Goal: Task Accomplishment & Management: Use online tool/utility

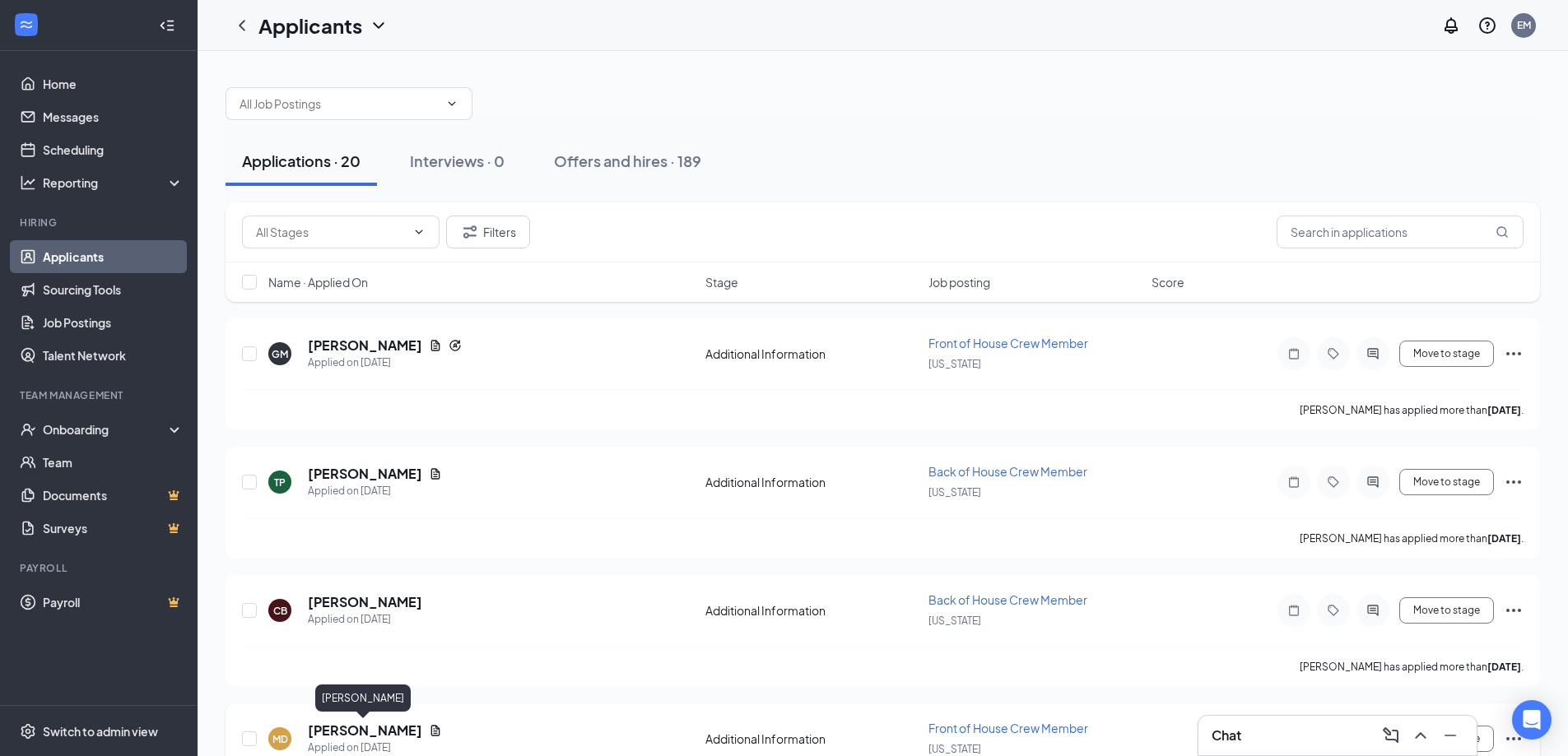
click at [353, 727] on h5 "[PERSON_NAME]" at bounding box center [365, 730] width 115 height 18
click at [384, 729] on h5 "[PERSON_NAME]" at bounding box center [365, 730] width 115 height 18
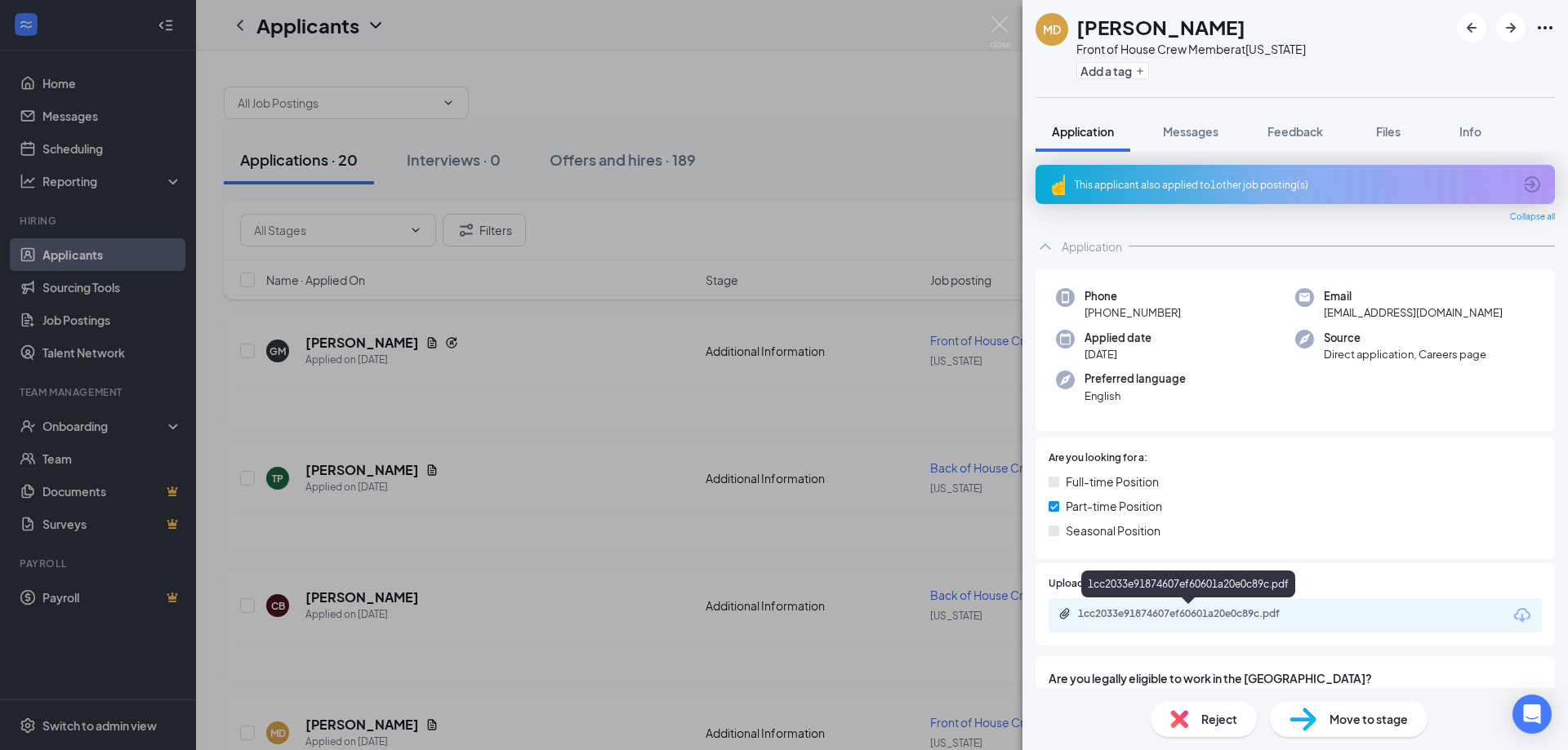
click at [1229, 612] on div "1cc2033e91874607ef60601a20e0c89c.pdf" at bounding box center [1192, 614] width 229 height 13
click at [877, 118] on div "MD [PERSON_NAME] Front of House Crew Member at [US_STATE] Add a tag Application…" at bounding box center [784, 375] width 1568 height 750
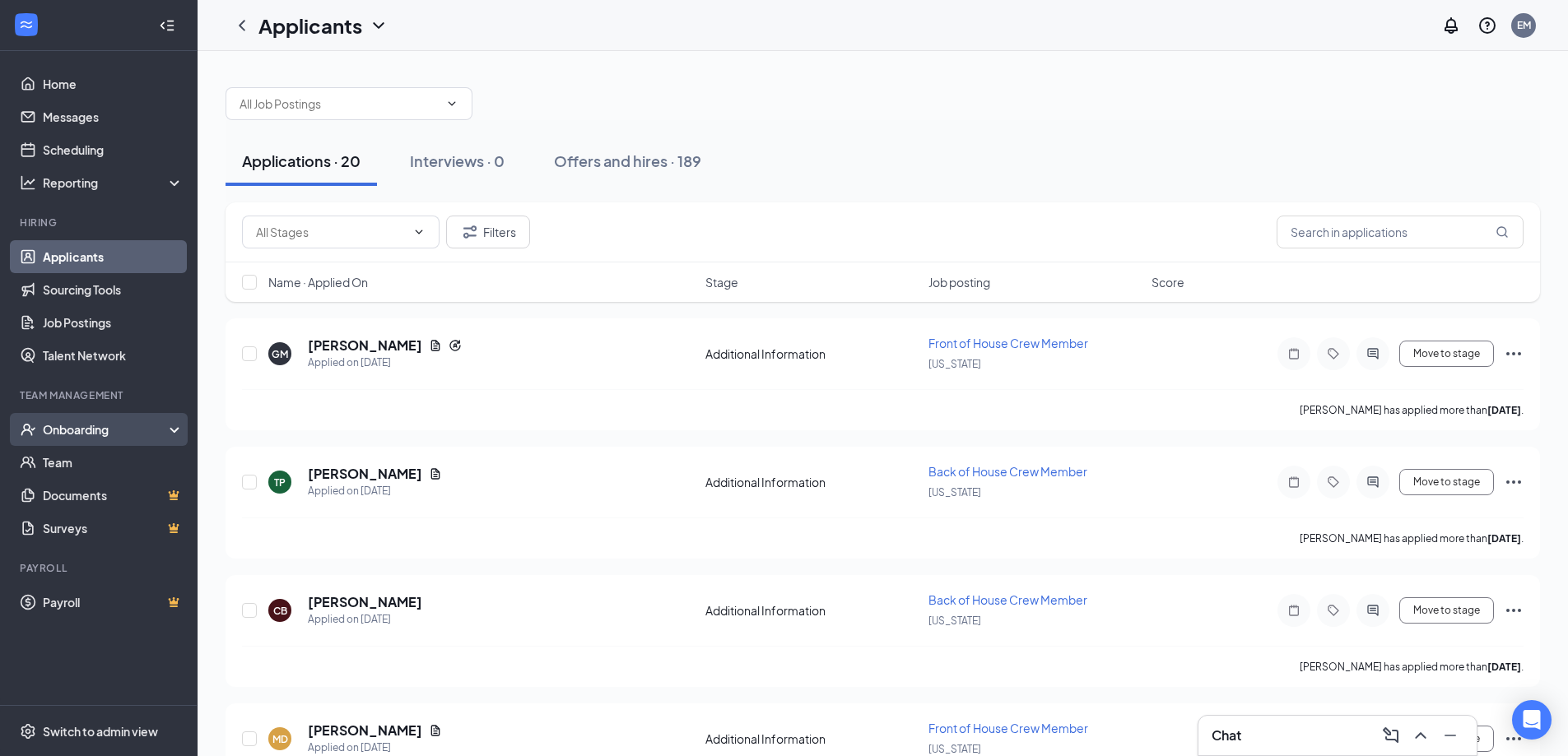
click at [90, 431] on div "Onboarding" at bounding box center [106, 429] width 127 height 17
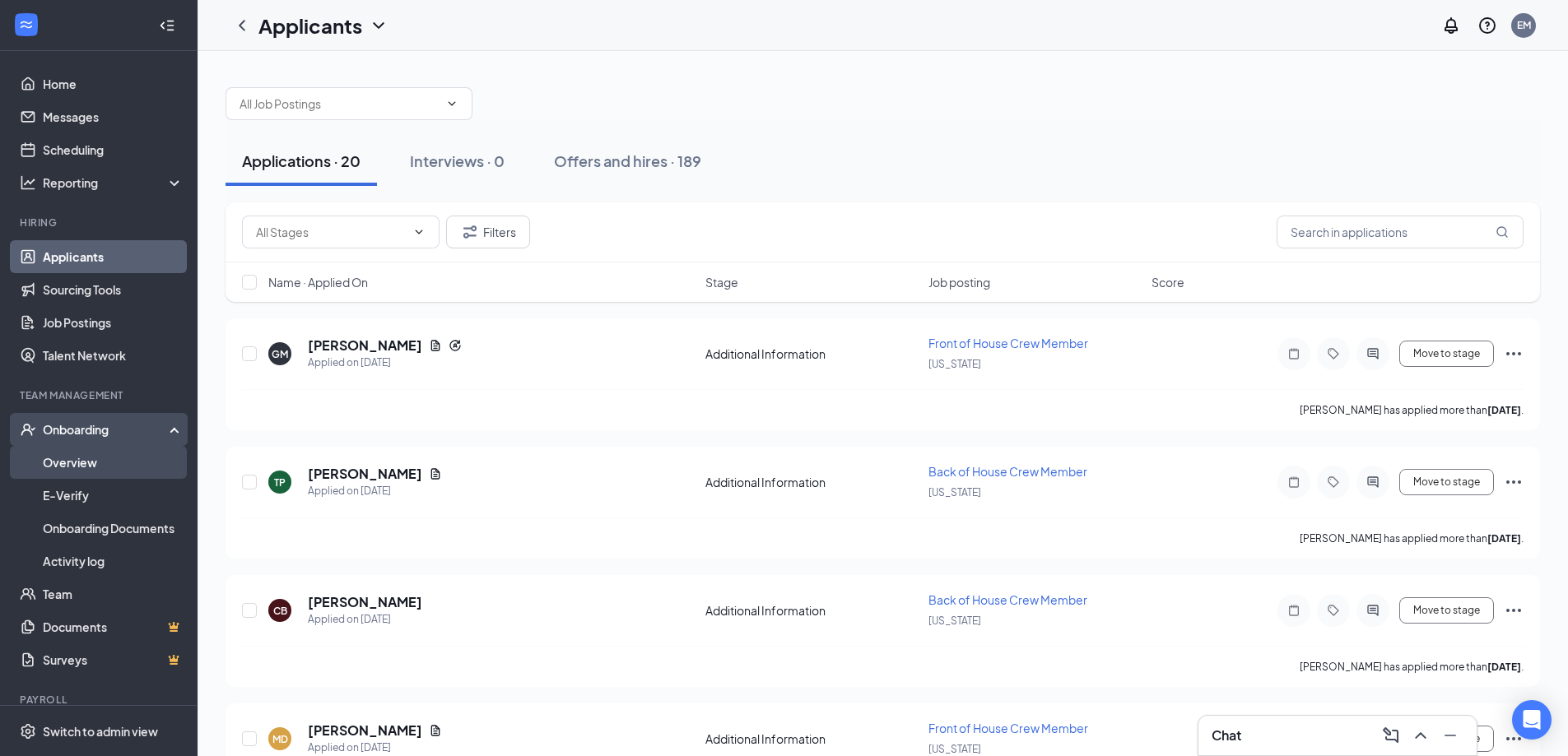
click at [86, 467] on link "Overview" at bounding box center [113, 462] width 140 height 33
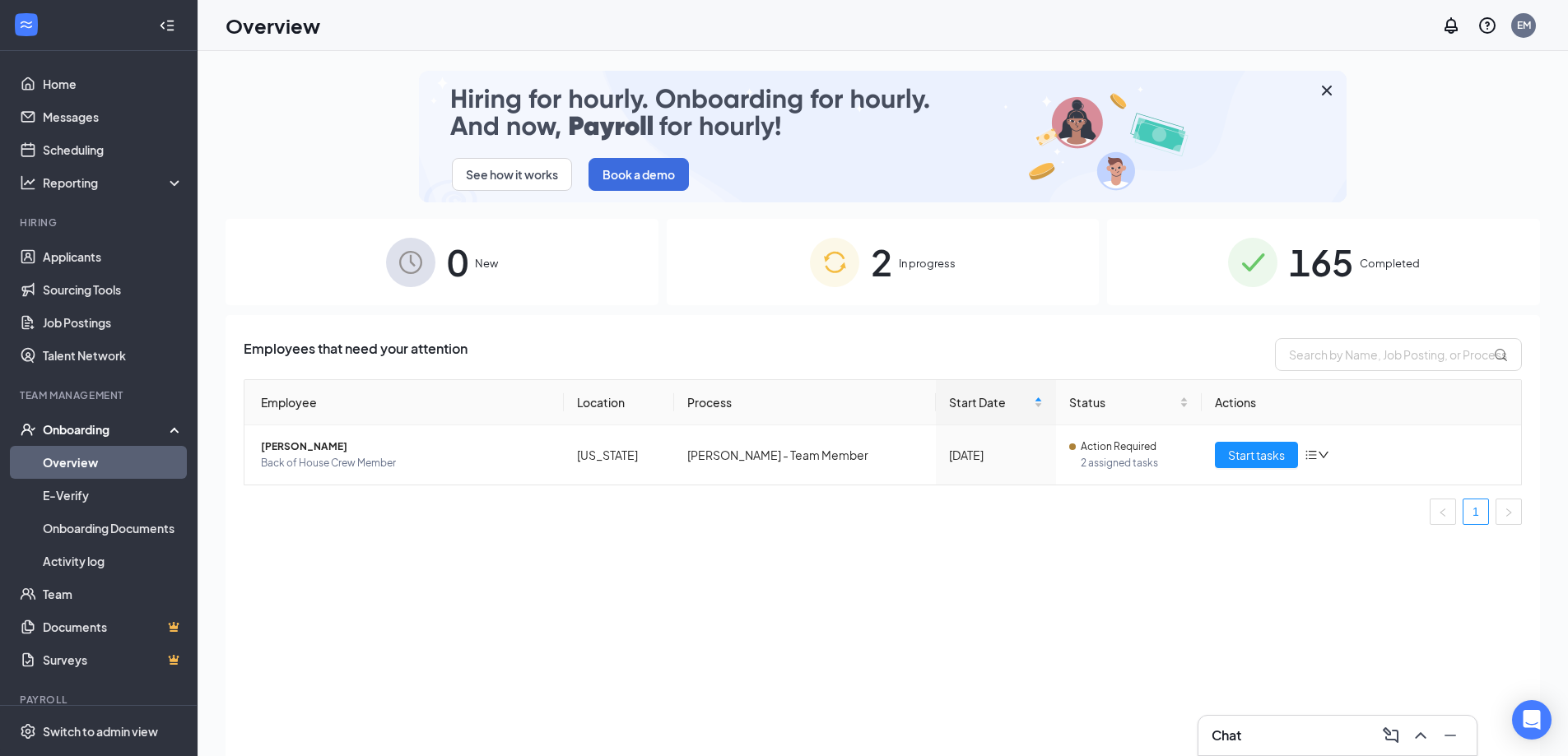
click at [898, 264] on span "In progress" at bounding box center [927, 263] width 57 height 17
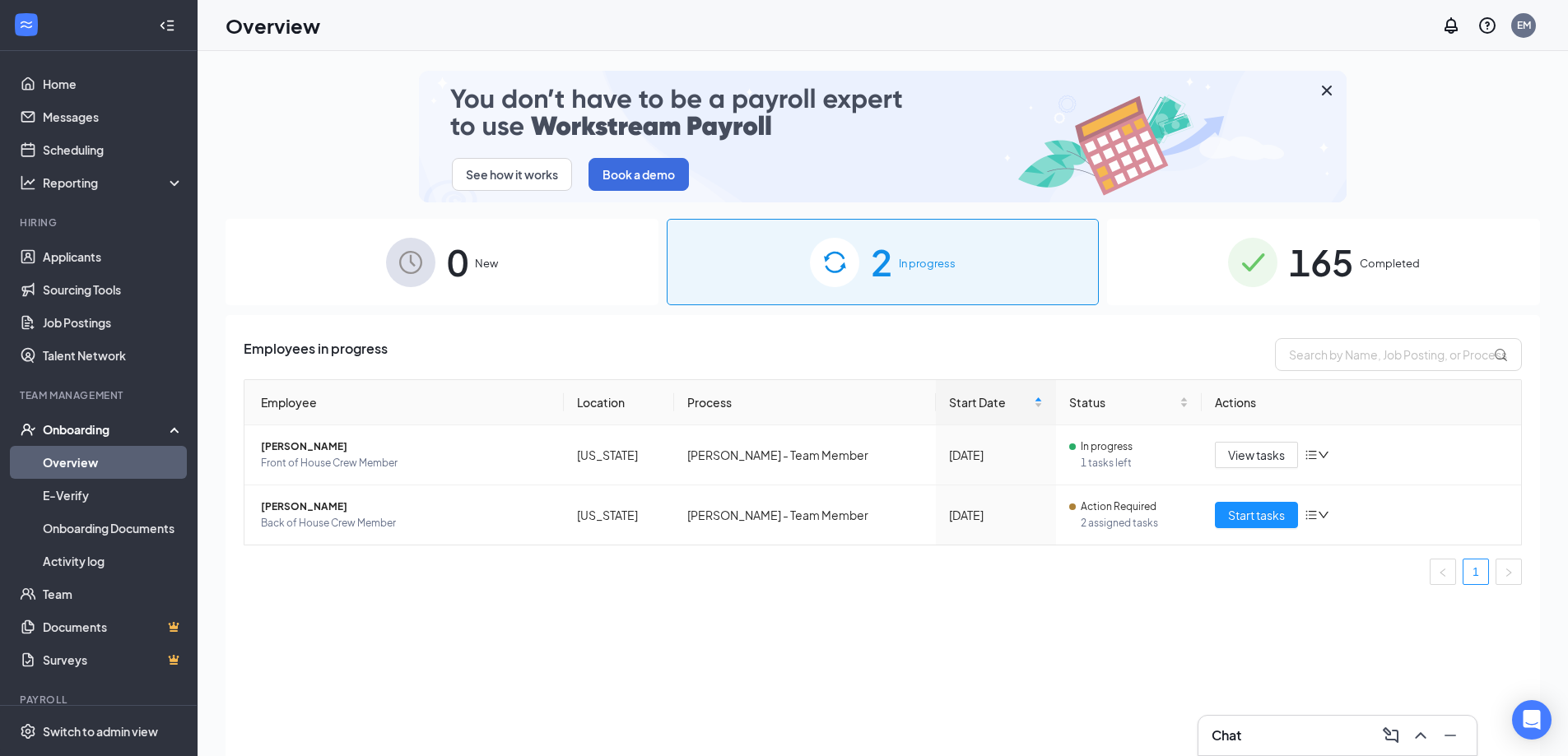
click at [1328, 267] on span "165" at bounding box center [1321, 262] width 64 height 57
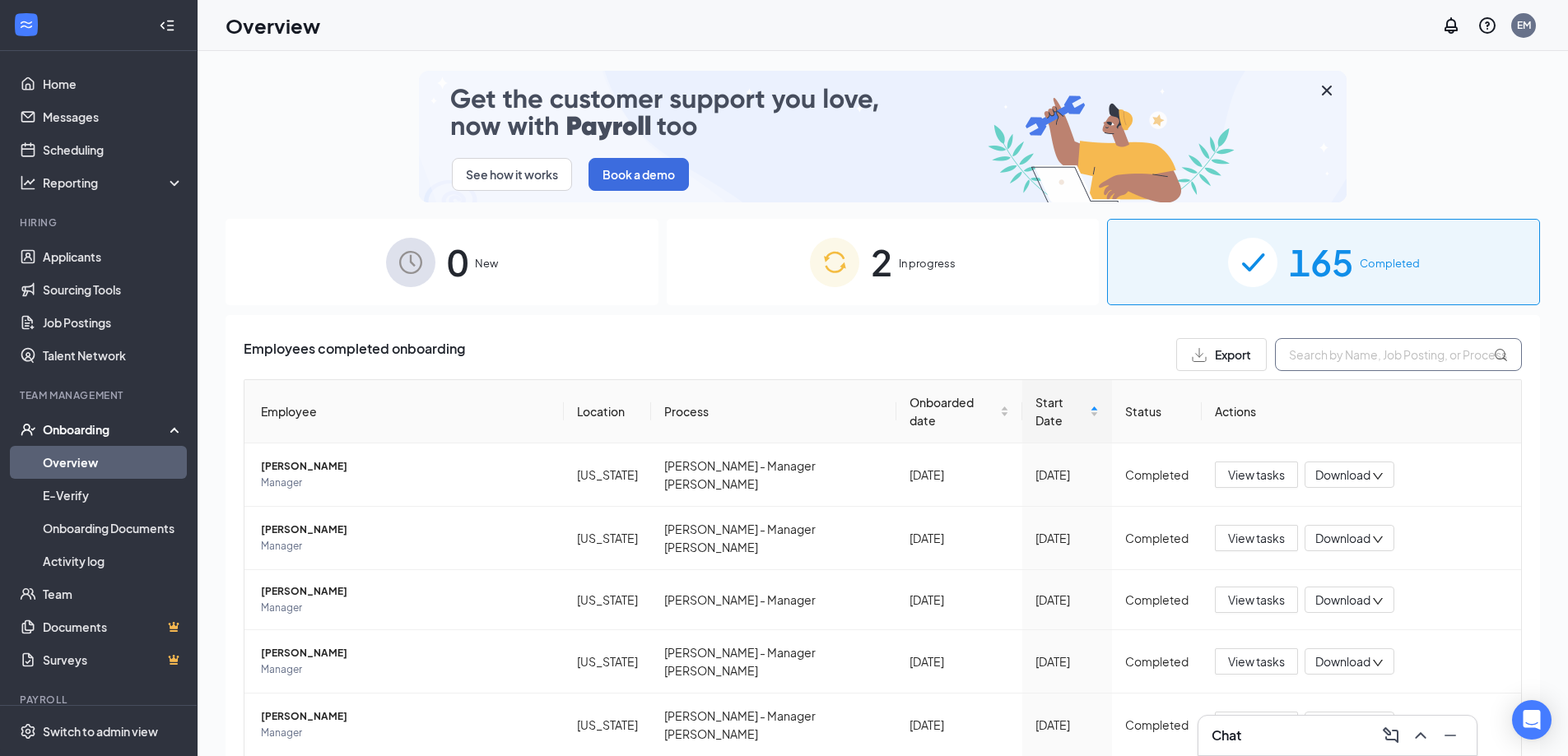
click at [1347, 364] on input "text" at bounding box center [1398, 355] width 246 height 33
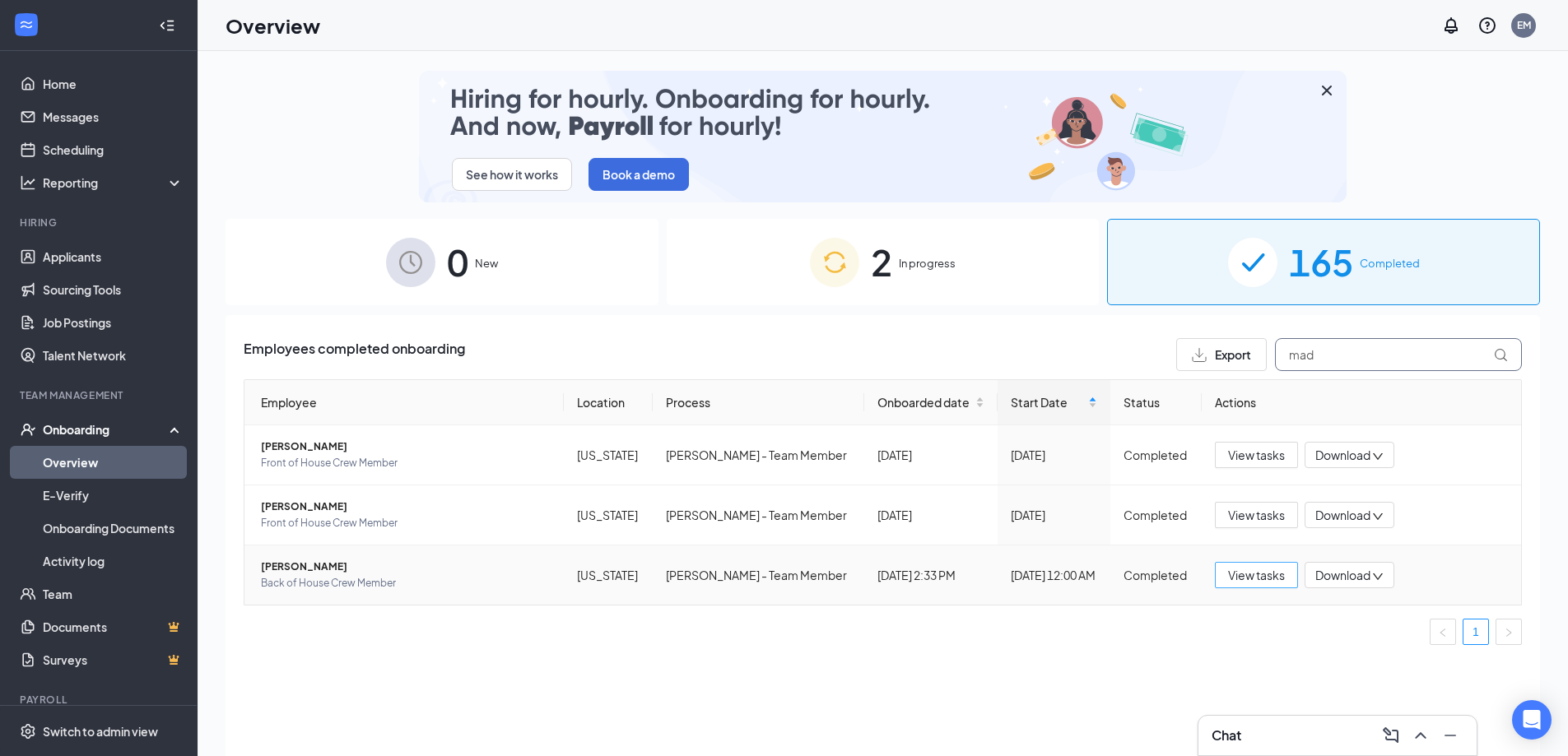
type input "mad"
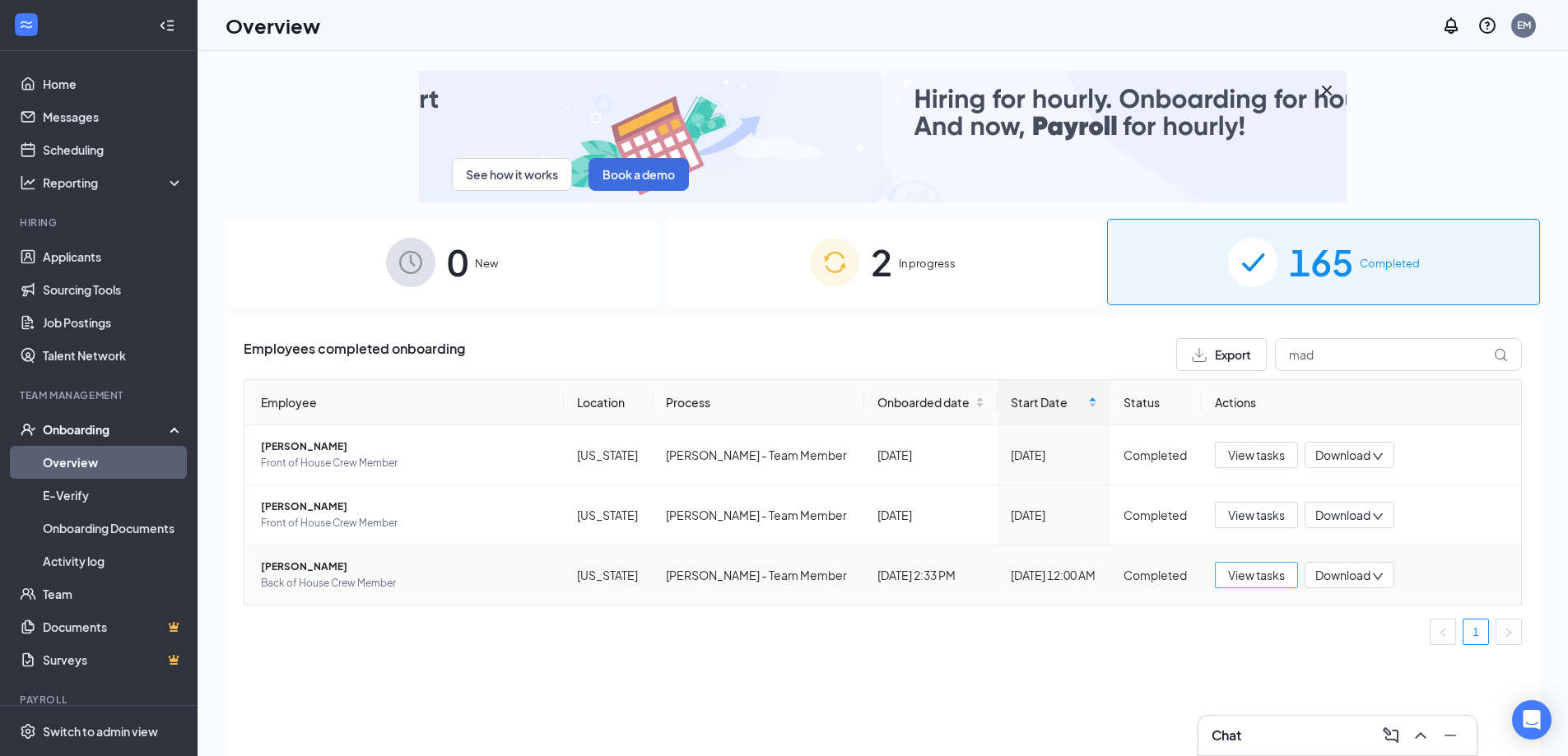
click at [1252, 577] on span "View tasks" at bounding box center [1257, 575] width 57 height 18
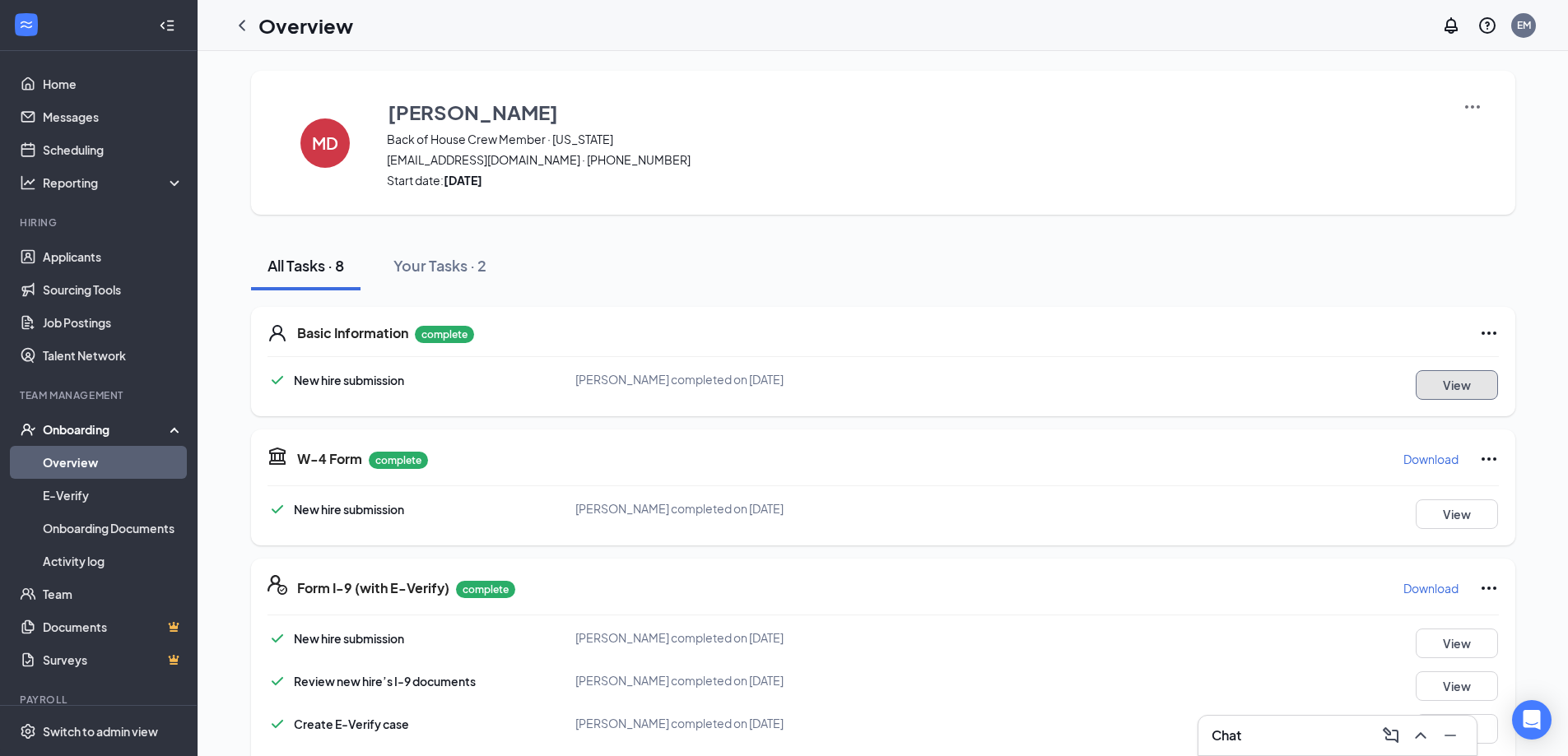
click at [1464, 385] on button "View" at bounding box center [1457, 385] width 82 height 29
